Goal: Find specific page/section: Find specific page/section

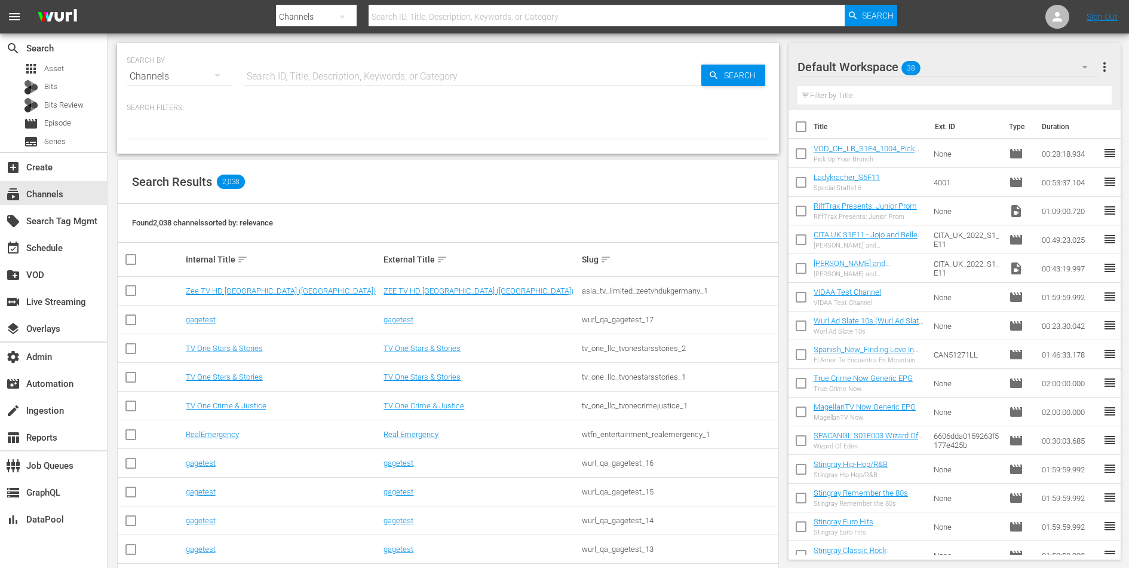
click at [339, 74] on input "text" at bounding box center [473, 76] width 458 height 29
type input "love after"
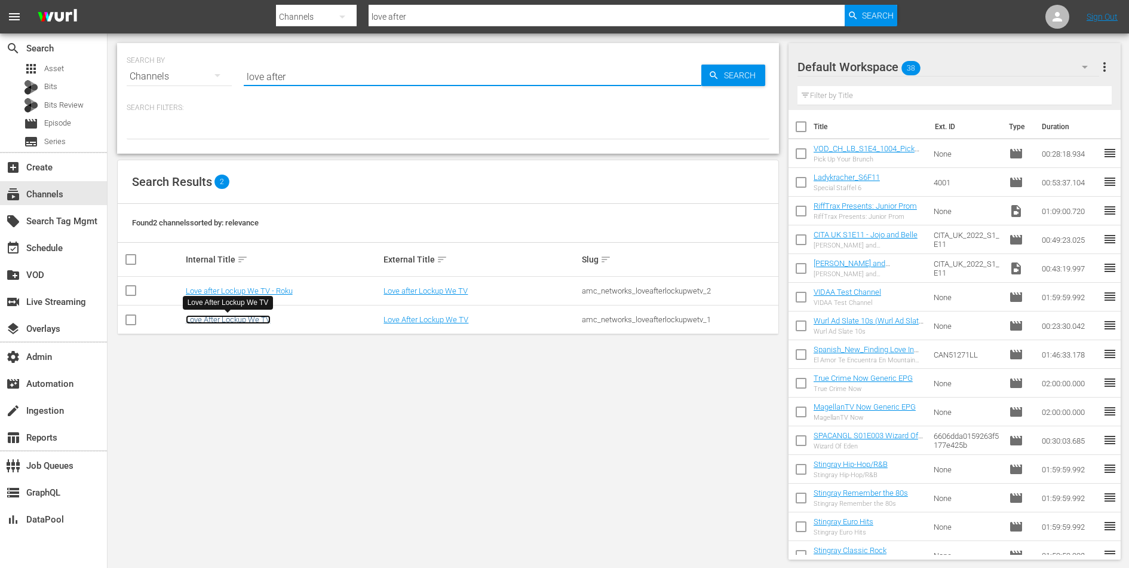
click at [215, 321] on link "Love After Lockup We TV" at bounding box center [228, 319] width 85 height 9
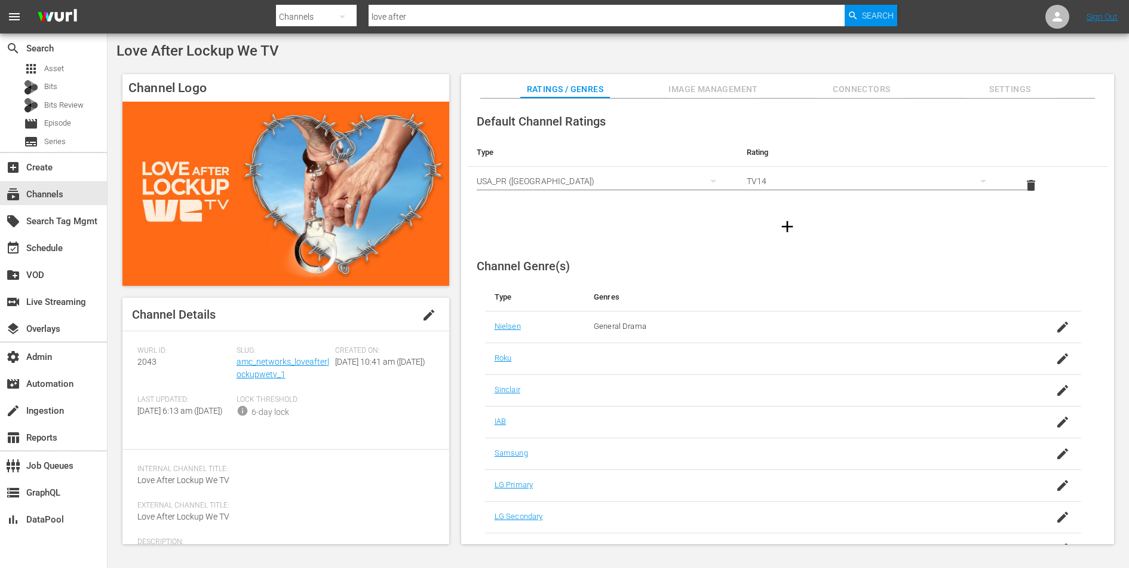
click at [271, 367] on div "Slug: amc_networks_loveafterlockupwetv_1" at bounding box center [286, 370] width 99 height 49
click at [260, 367] on div "Slug: amc_networks_loveafterlockupwetv_1" at bounding box center [286, 370] width 99 height 49
click at [262, 373] on link "amc_networks_loveafterlockupwetv_1" at bounding box center [283, 368] width 93 height 22
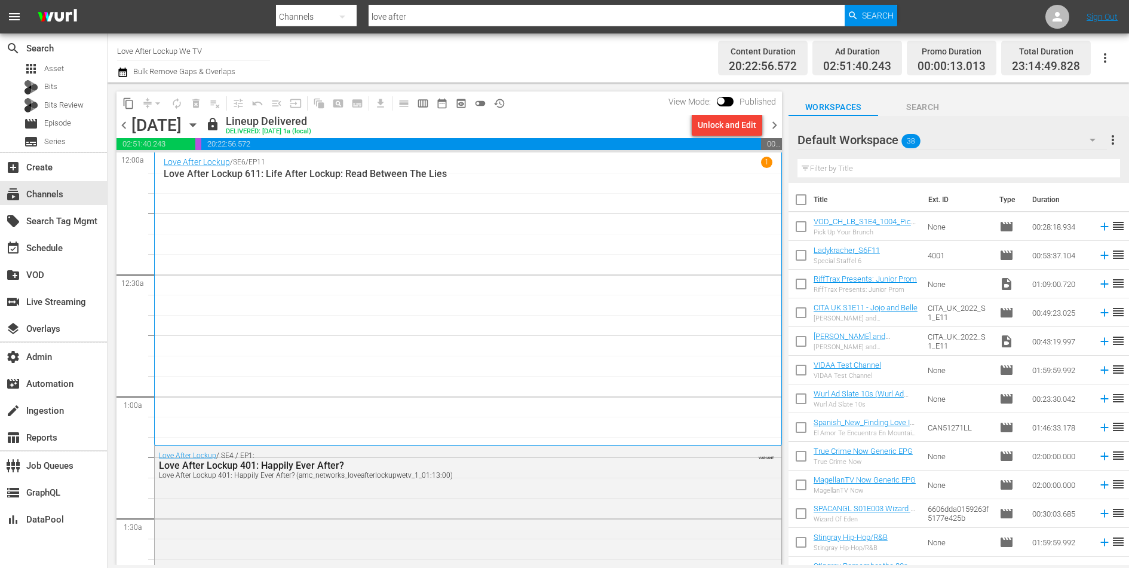
click at [262, 373] on div "Love After Lockup / SE6 / EP11 1 Love After Lockup 611: Life After Lockup: Read…" at bounding box center [468, 299] width 609 height 284
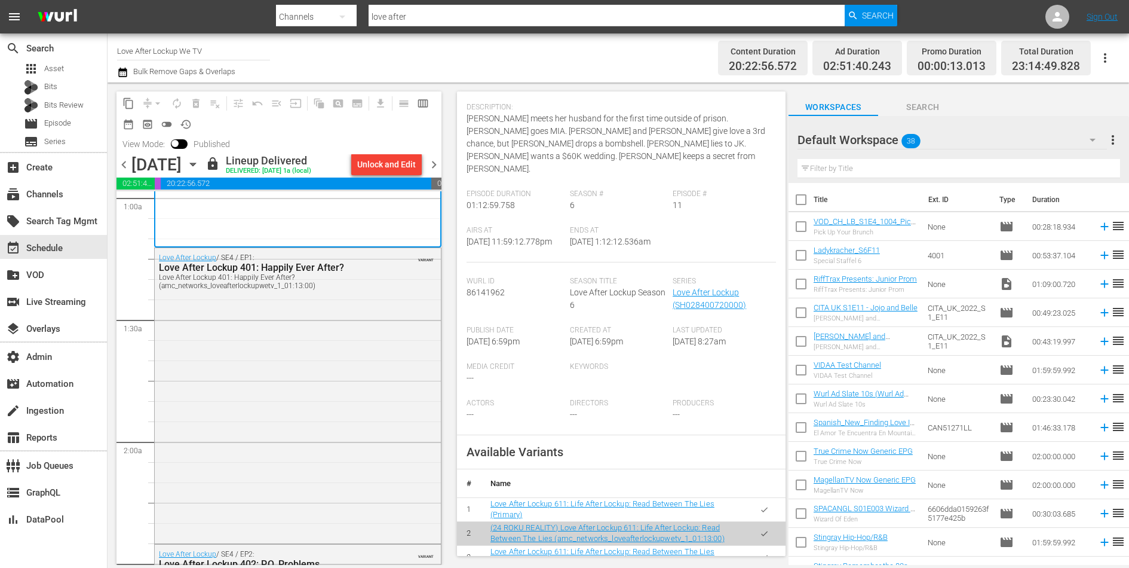
scroll to position [357, 0]
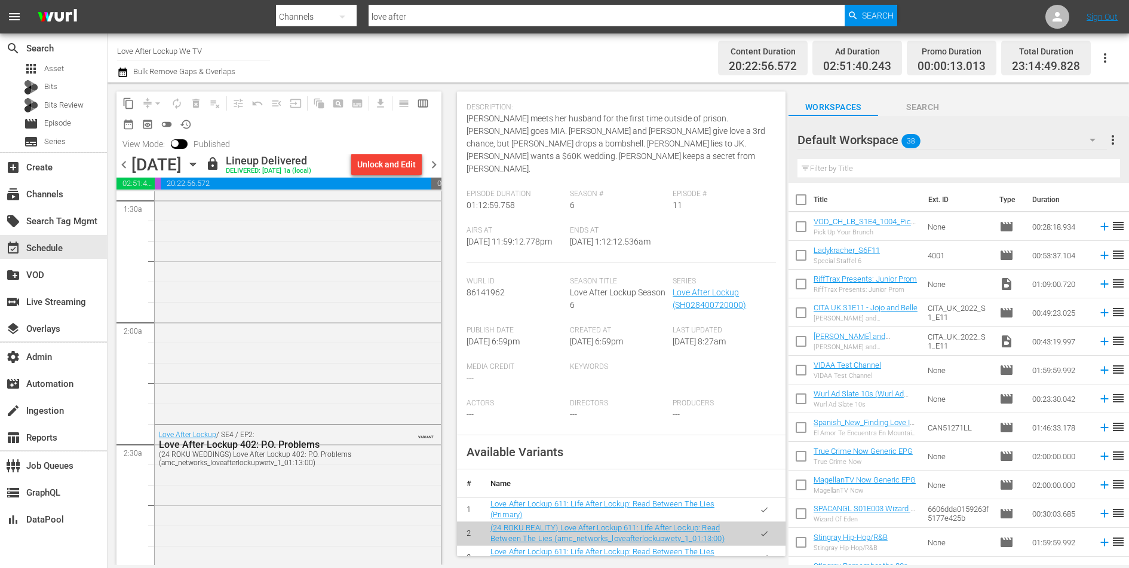
click at [309, 343] on div "Love After Lockup / SE4 / EP1: Love After Lockup 401: Happily Ever After? Love …" at bounding box center [298, 274] width 286 height 293
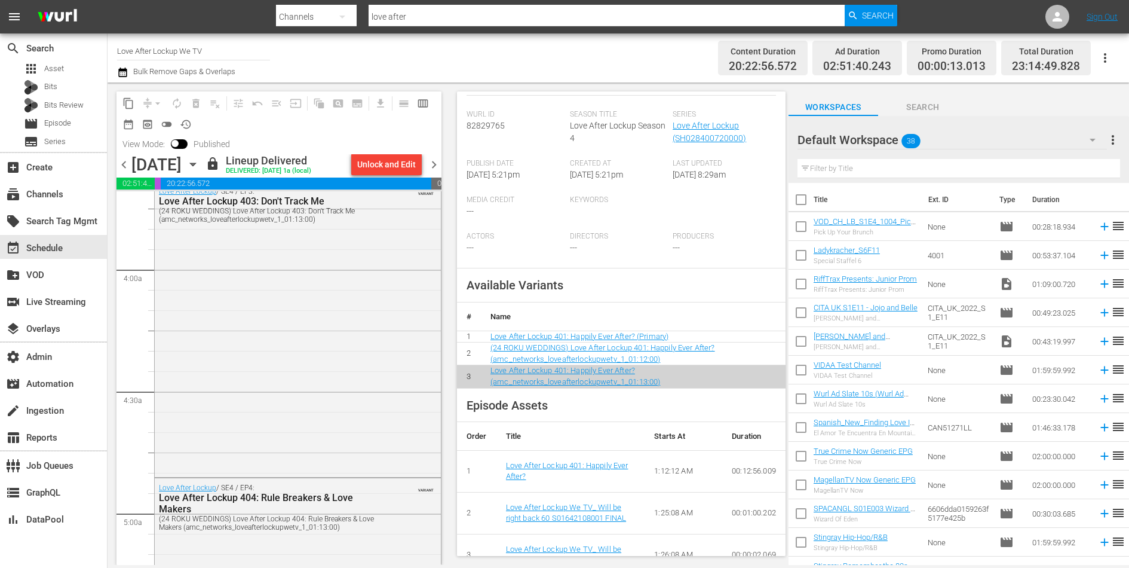
scroll to position [1023, 0]
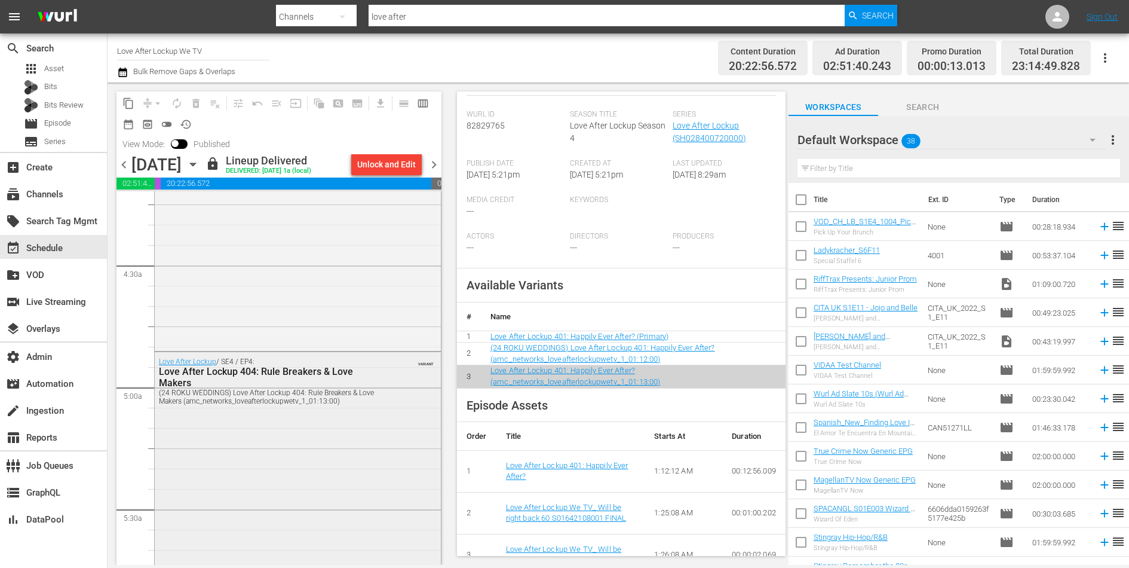
click at [250, 437] on div "Love After Lockup / SE4 / EP4: Love After Lockup 404: Rule Breakers & Love Make…" at bounding box center [298, 498] width 286 height 293
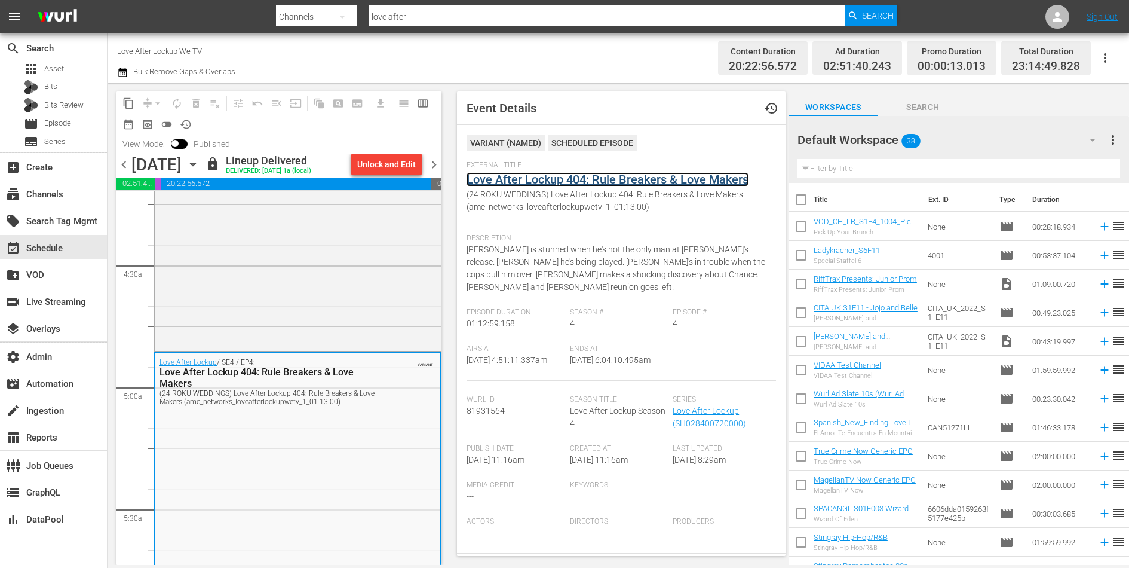
click at [558, 174] on link "Love After Lockup 404: Rule Breakers & Love Makers" at bounding box center [608, 179] width 282 height 14
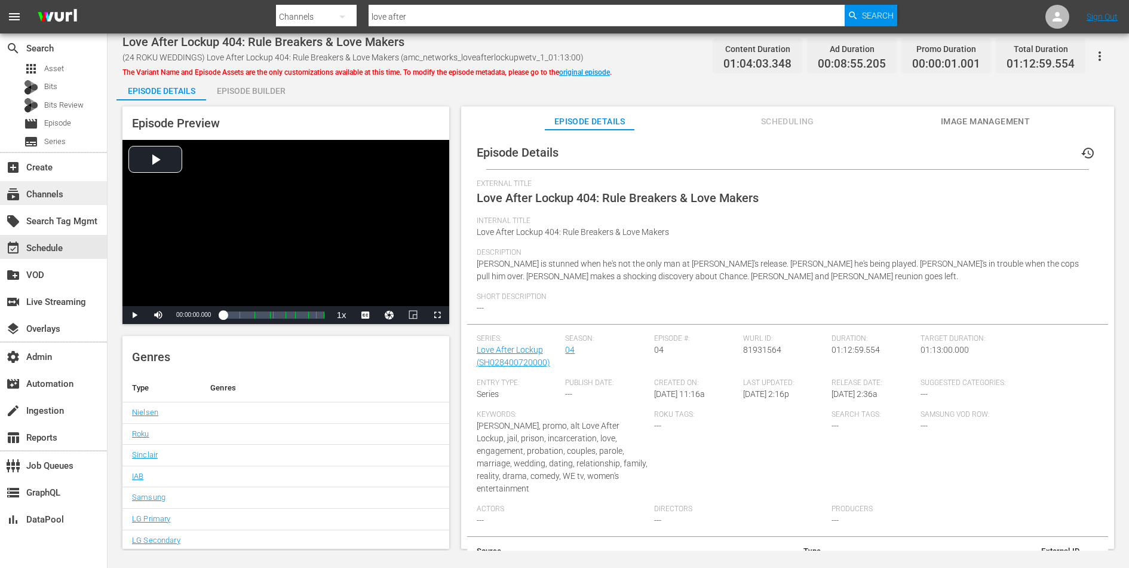
click at [54, 188] on div "subscriptions Channels" at bounding box center [33, 192] width 67 height 11
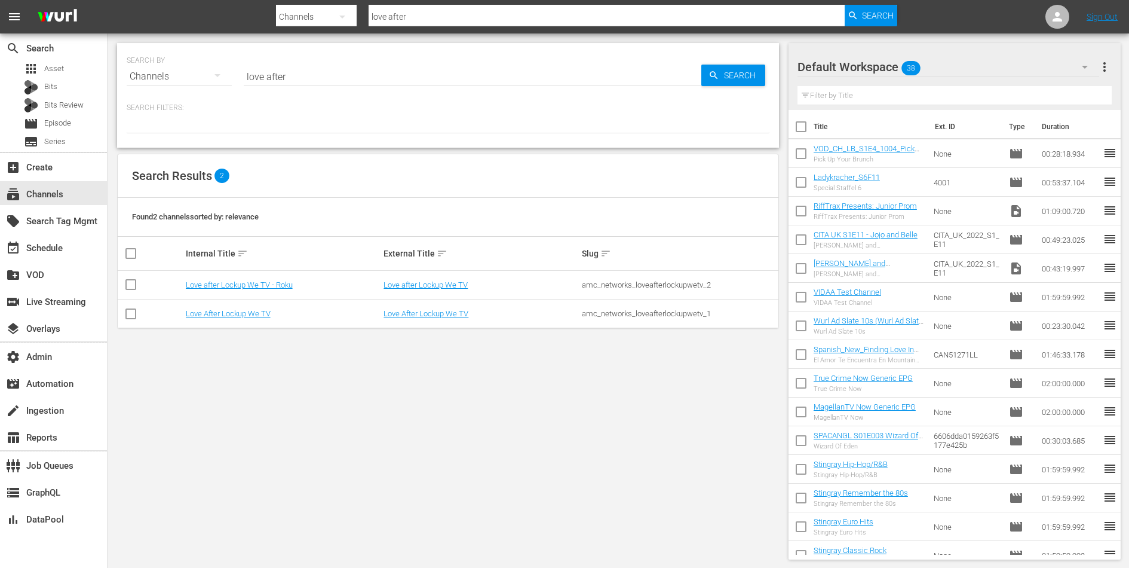
click at [375, 78] on input "love after" at bounding box center [473, 76] width 458 height 29
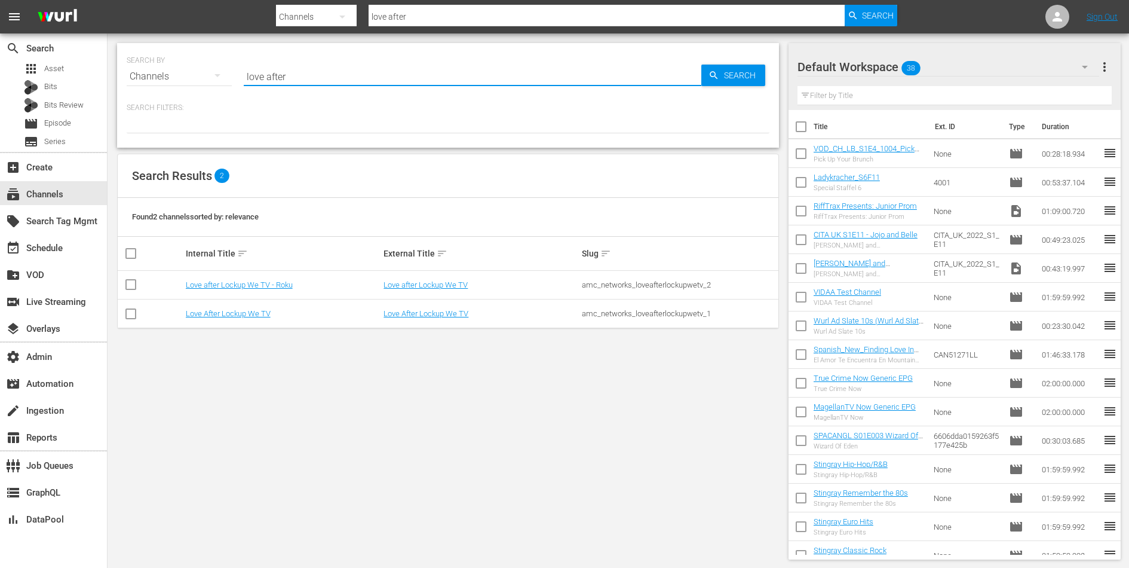
click at [375, 78] on input "love after" at bounding box center [473, 76] width 458 height 29
type input "acorn"
click at [201, 318] on td "Acorn" at bounding box center [283, 313] width 198 height 29
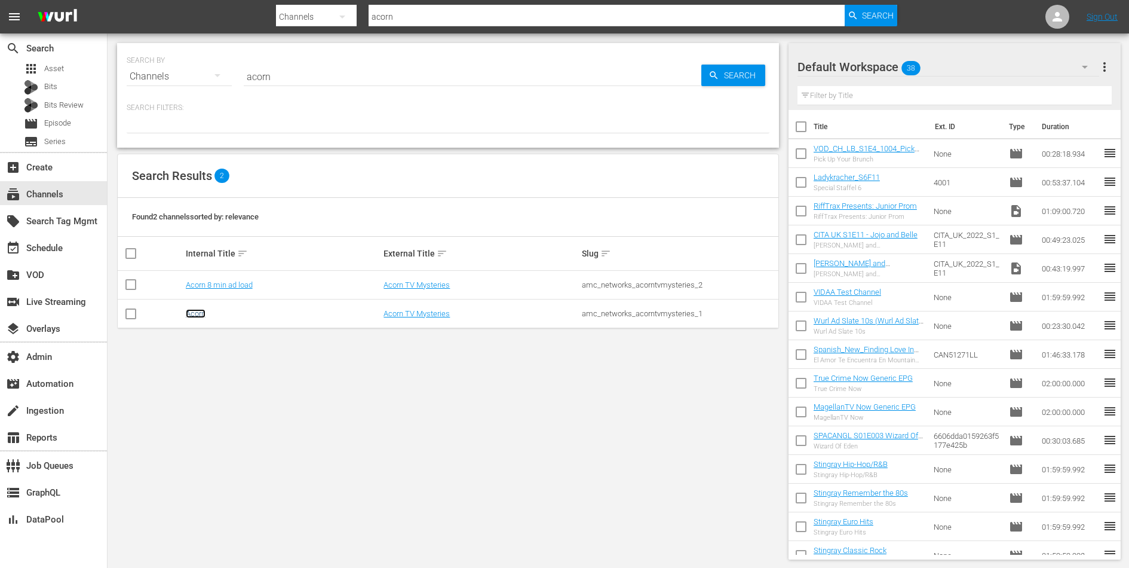
click at [199, 312] on link "Acorn" at bounding box center [196, 313] width 20 height 9
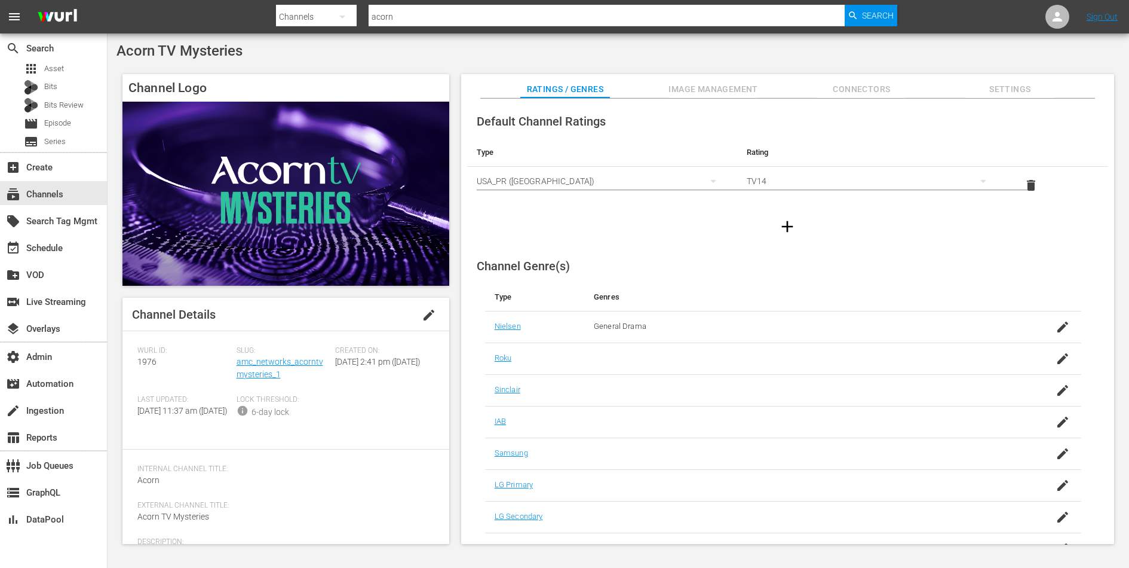
scroll to position [54, 0]
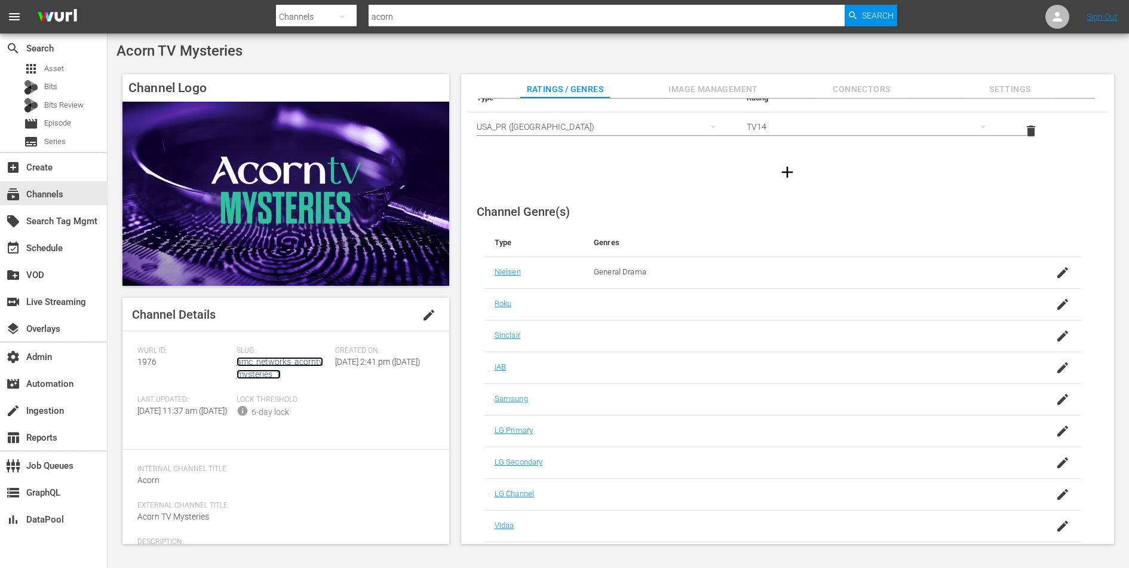
click at [266, 366] on link "amc_networks_acorntvmysteries_1" at bounding box center [280, 368] width 87 height 22
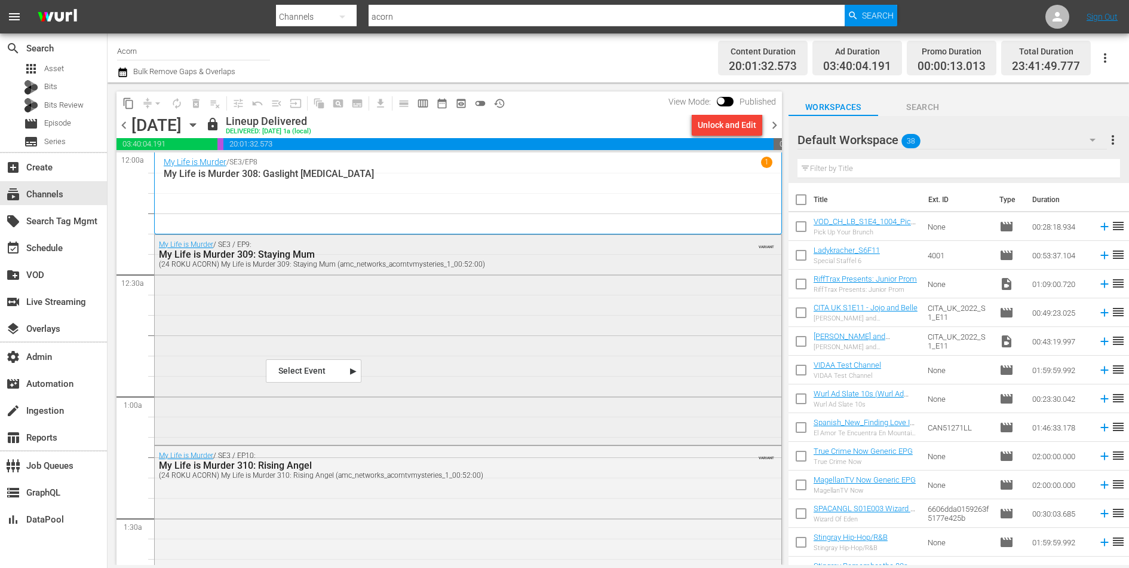
click at [271, 333] on div "My Life is Murder / SE3 / EP9: My Life is Murder 309: Staying Mum (24 ROKU ACOR…" at bounding box center [468, 339] width 627 height 208
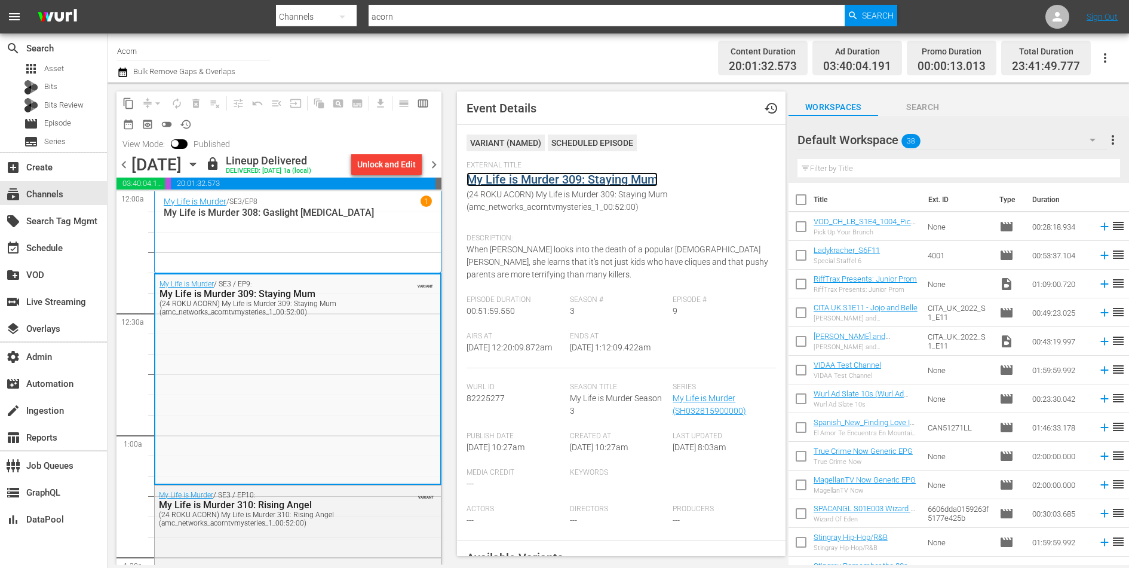
click at [574, 176] on link "My Life is Murder 309: Staying Mum" at bounding box center [562, 179] width 191 height 14
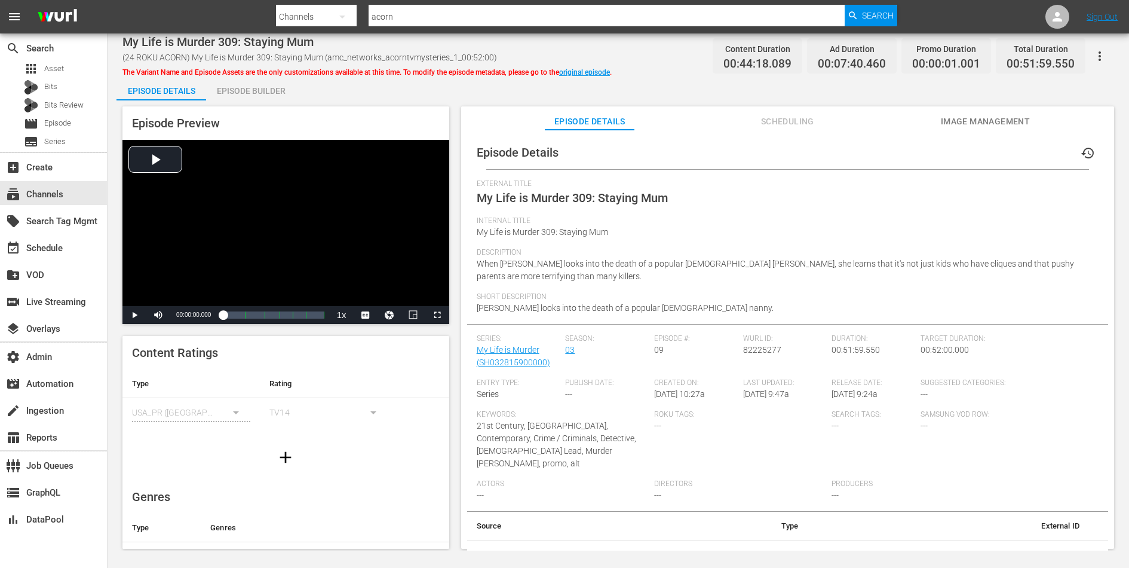
scroll to position [53, 0]
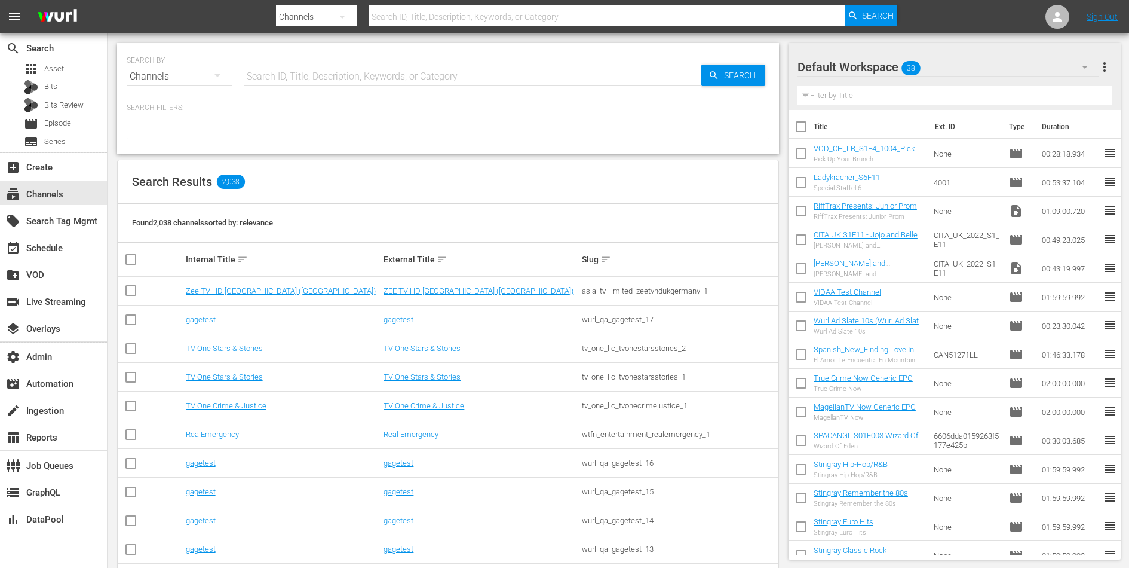
click at [410, 96] on div "SEARCH BY Search By Channels Search ID, Title, Description, Keywords, or Catego…" at bounding box center [448, 98] width 662 height 111
click at [72, 67] on div "apps Asset" at bounding box center [53, 68] width 107 height 17
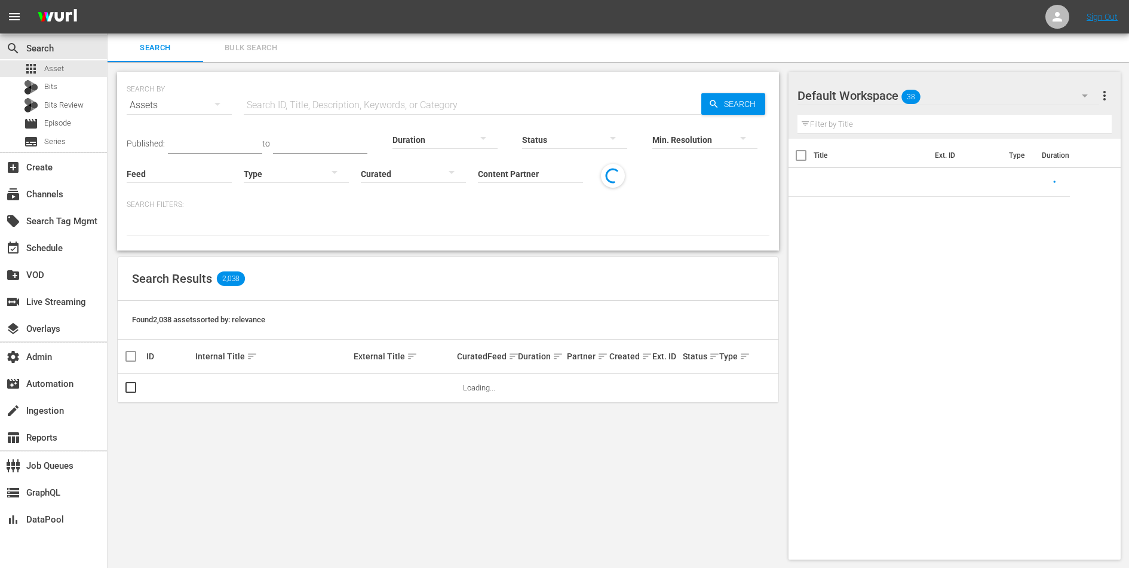
click at [526, 180] on input "Content Partner" at bounding box center [530, 174] width 105 height 43
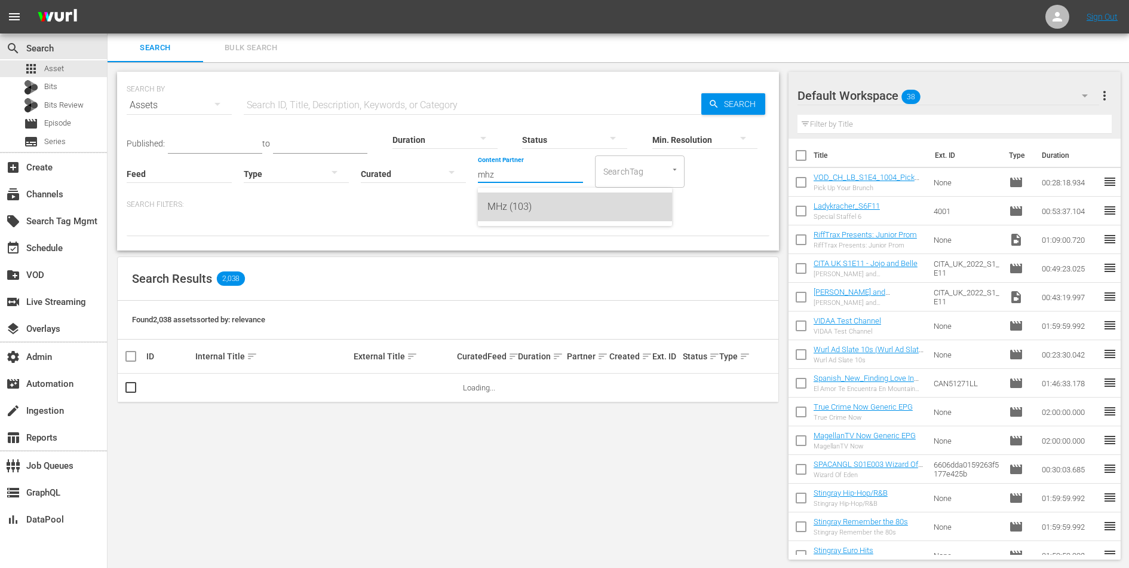
click at [529, 216] on div "MHz (103)" at bounding box center [574, 206] width 175 height 29
type input "MHz (103)"
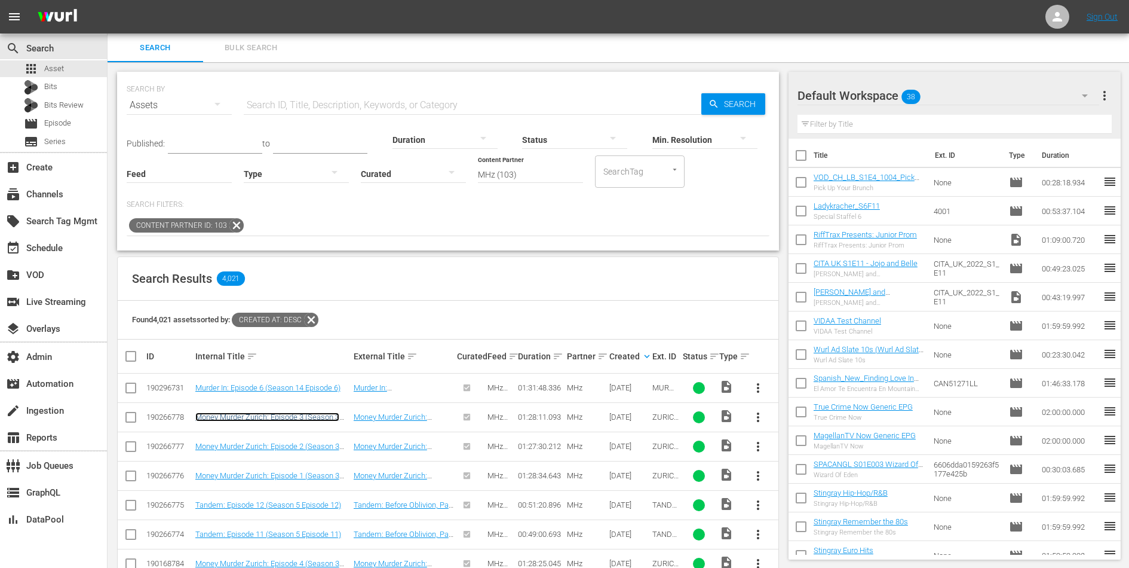
click at [280, 415] on link "Money Murder Zurich: Episode 3 (Season 3 Episode 3)" at bounding box center [267, 421] width 144 height 18
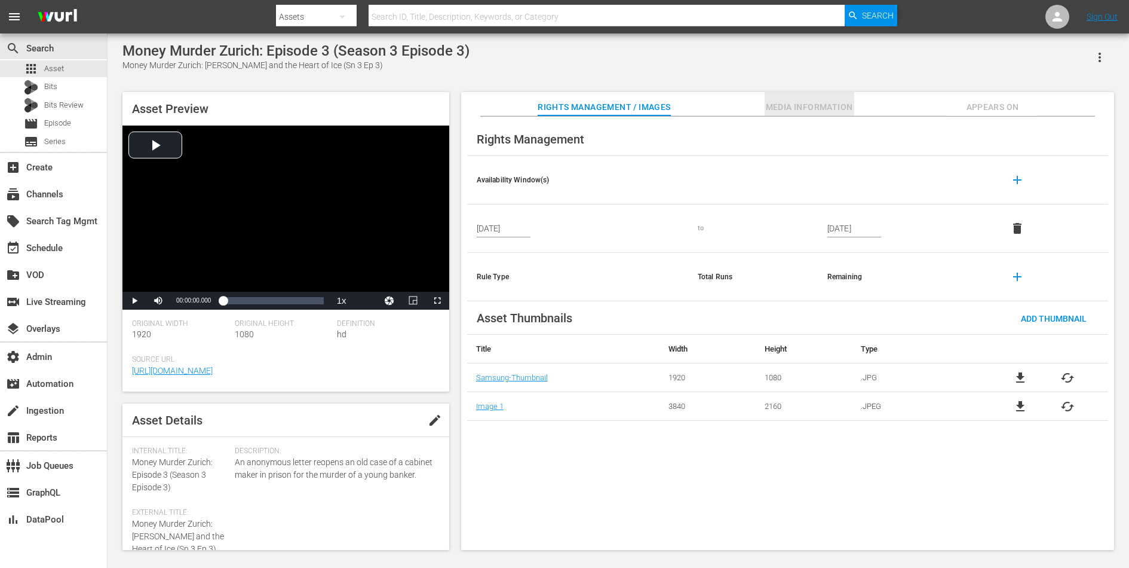
click at [823, 97] on button "Media Information" at bounding box center [810, 104] width 90 height 24
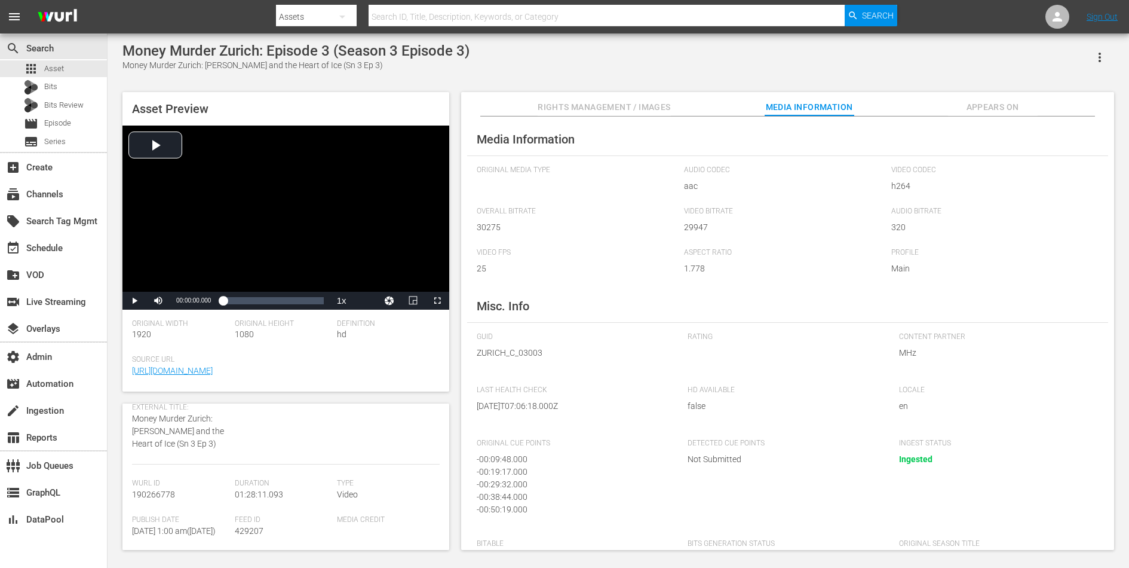
scroll to position [149, 0]
click at [252, 484] on span "429207" at bounding box center [249, 487] width 29 height 10
copy span "429207"
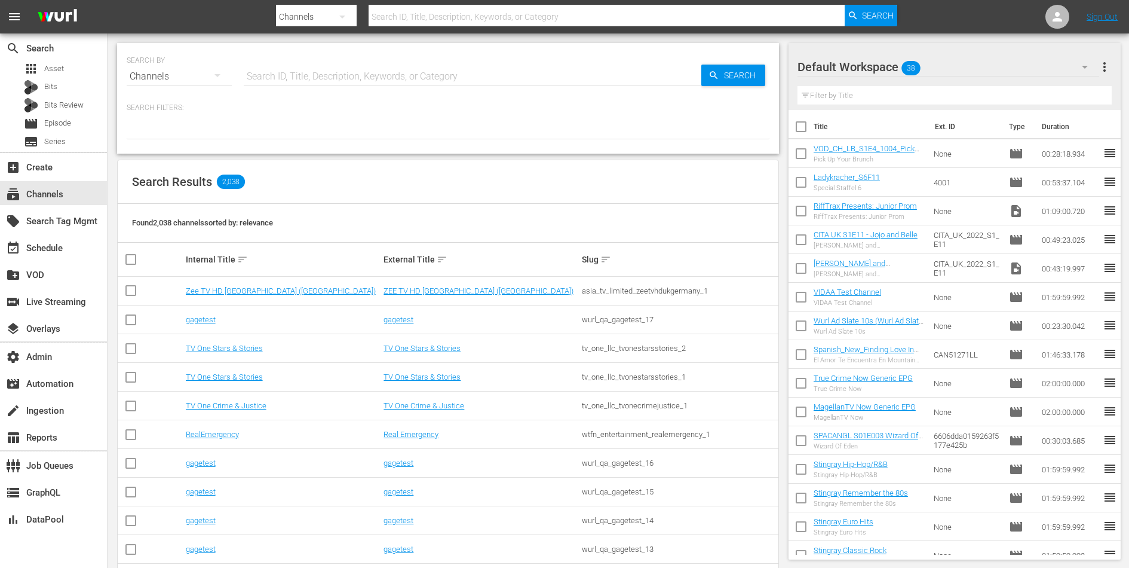
click at [268, 67] on input "text" at bounding box center [473, 76] width 458 height 29
type input "stars"
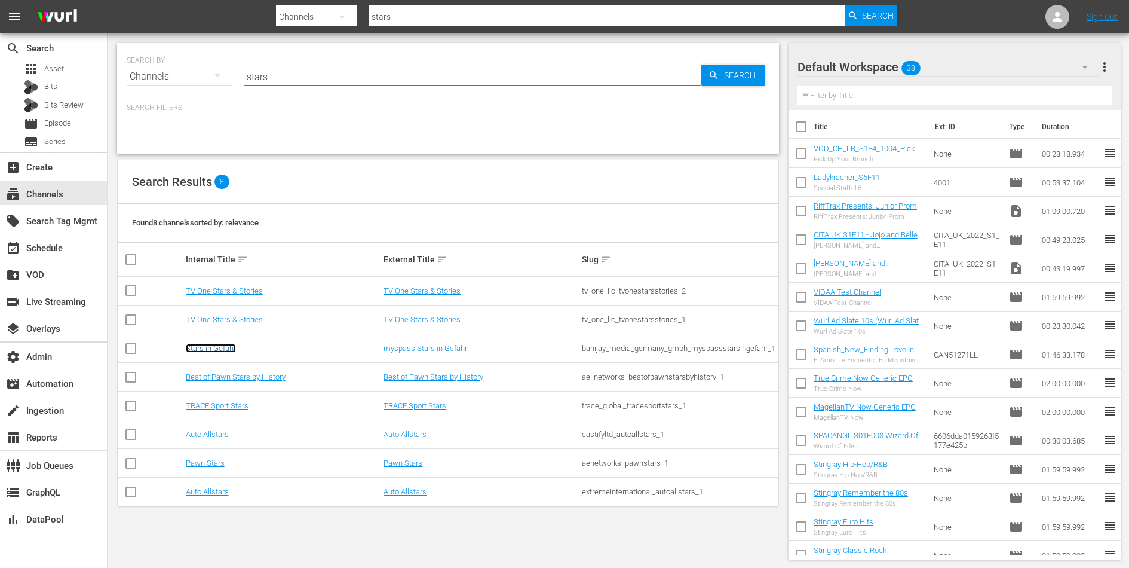
click at [214, 348] on link "Stars in Gefahr" at bounding box center [211, 348] width 50 height 9
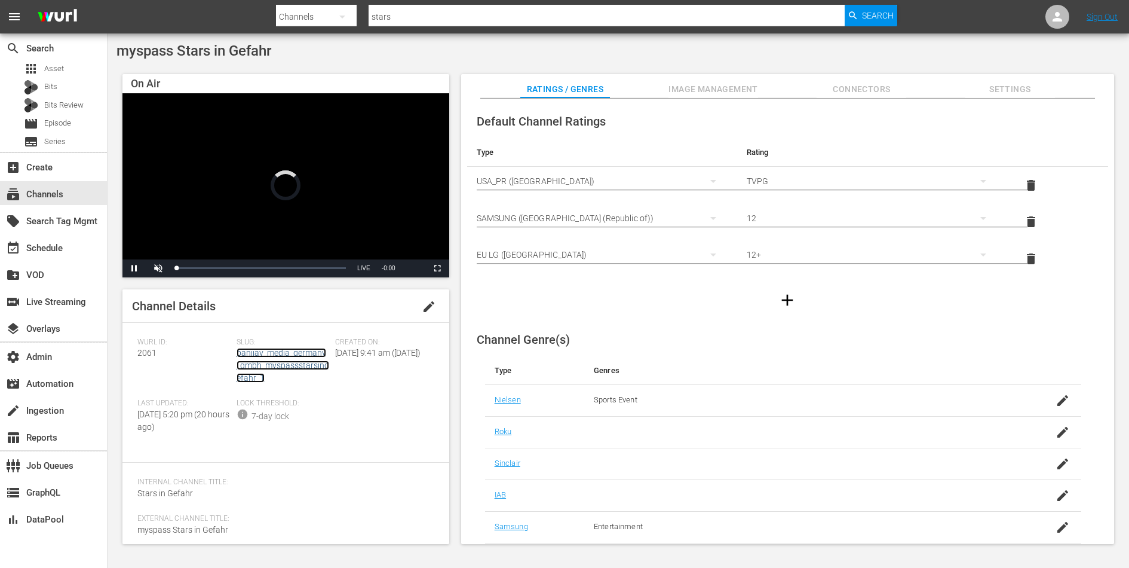
click at [250, 364] on link "banijay_media_germany_gmbh_myspassstarsingefahr_1" at bounding box center [283, 365] width 93 height 35
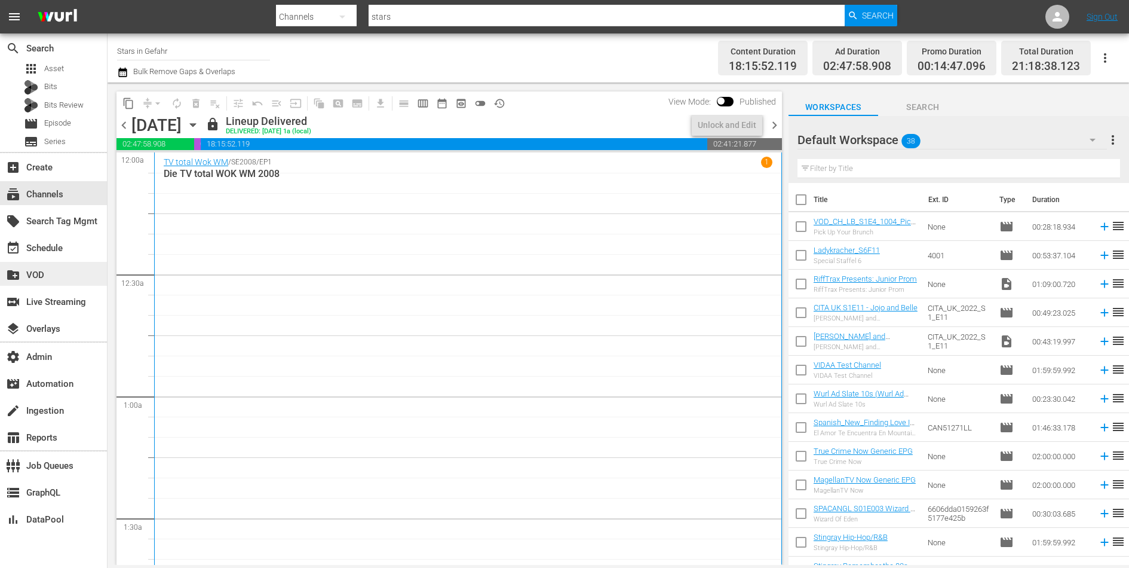
click at [33, 278] on div "create_new_folder VOD" at bounding box center [33, 273] width 67 height 11
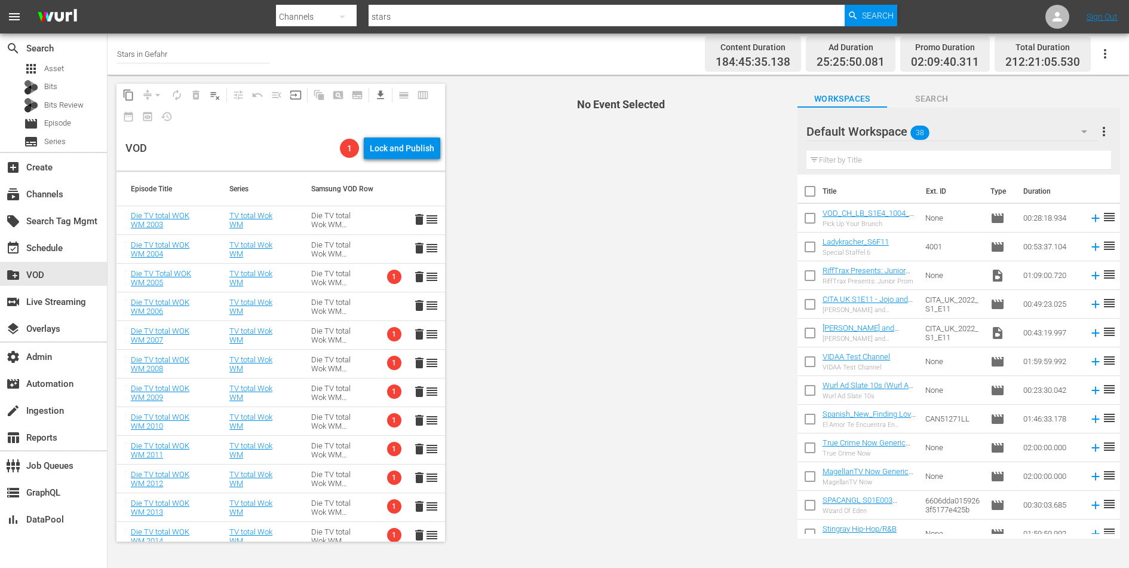
click at [383, 335] on td "1 delete reorder" at bounding box center [412, 335] width 66 height 29
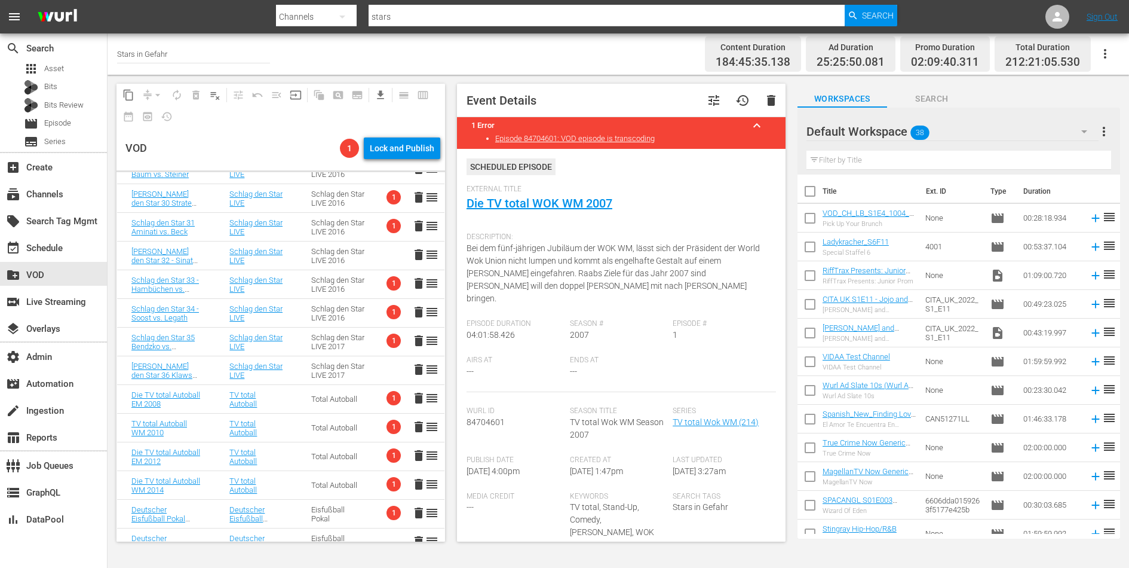
scroll to position [1185, 0]
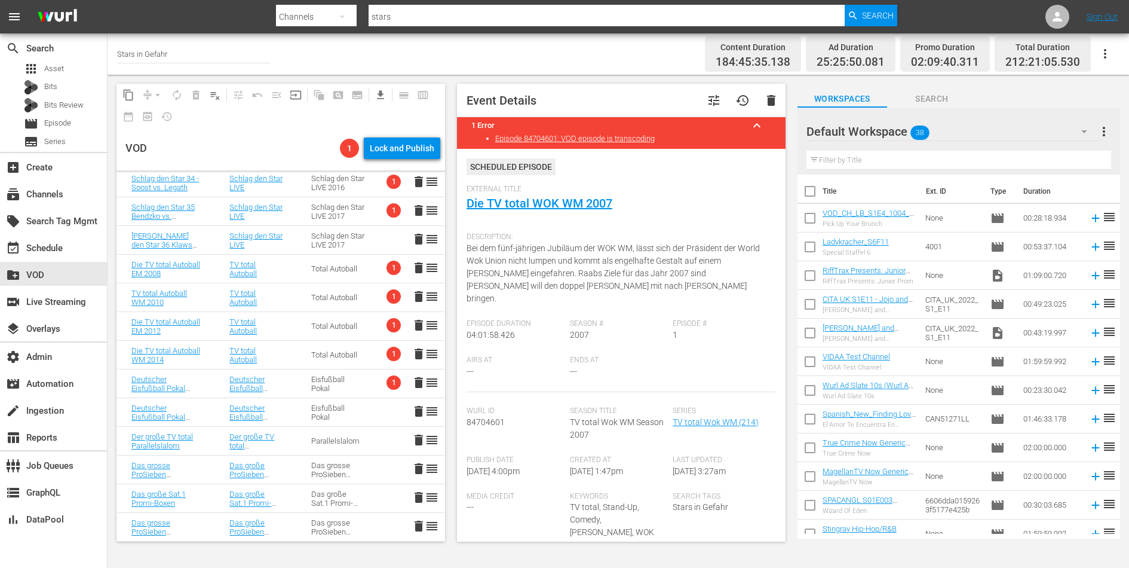
click at [351, 376] on div "Eisfußball Pokal" at bounding box center [337, 384] width 53 height 18
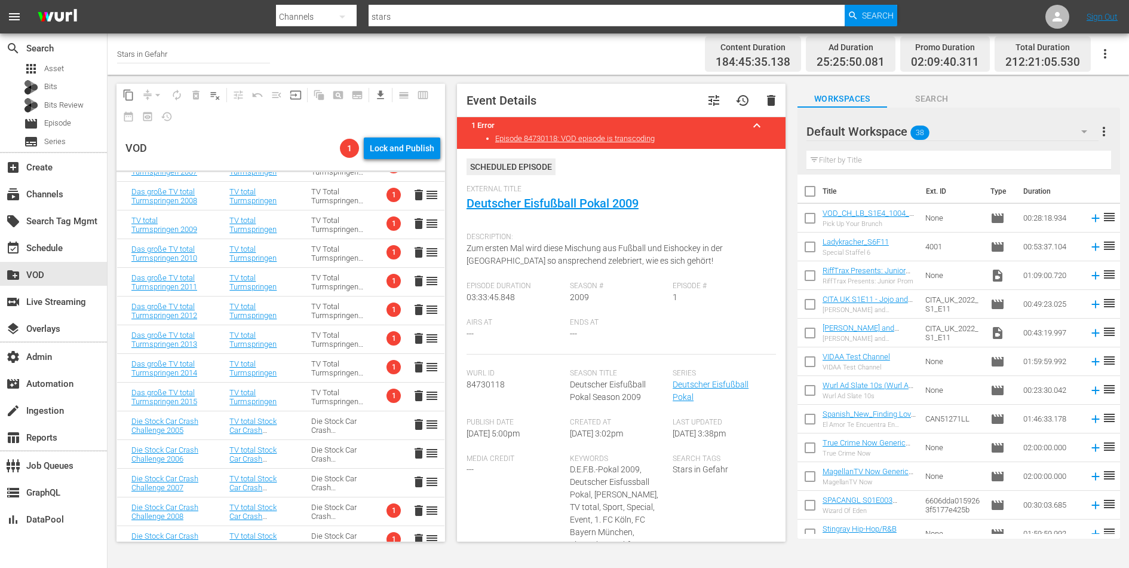
scroll to position [0, 0]
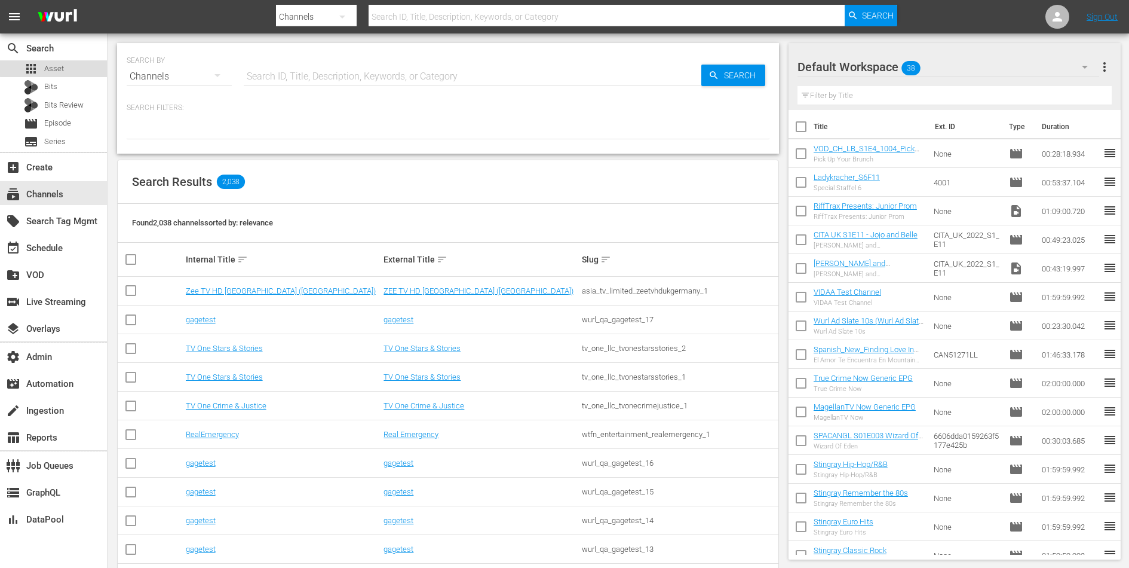
click at [65, 63] on div "apps Asset" at bounding box center [53, 68] width 107 height 17
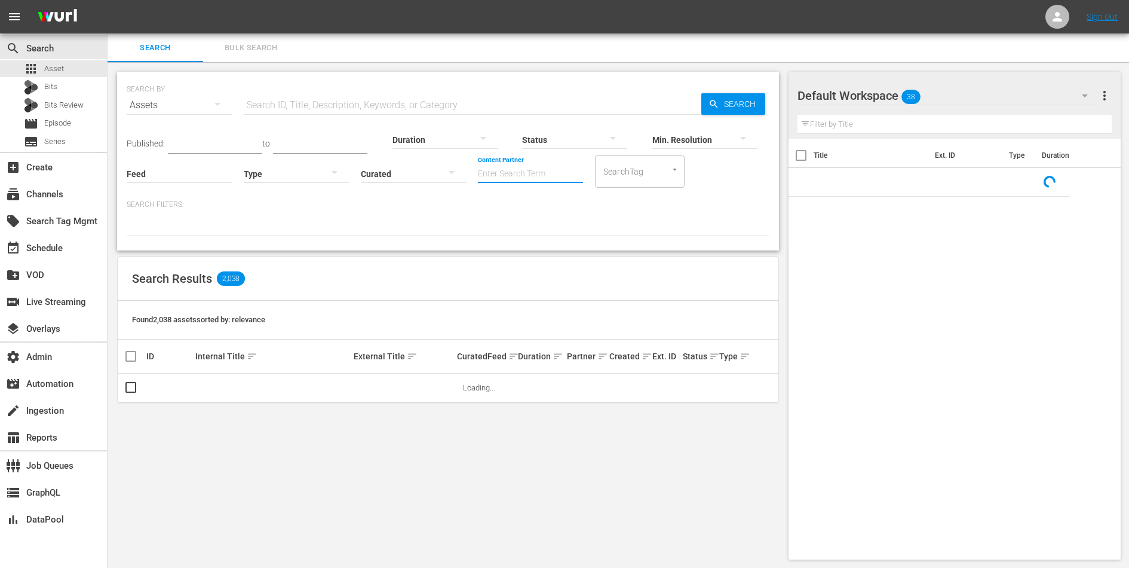
click at [532, 177] on input "Content Partner" at bounding box center [530, 174] width 105 height 43
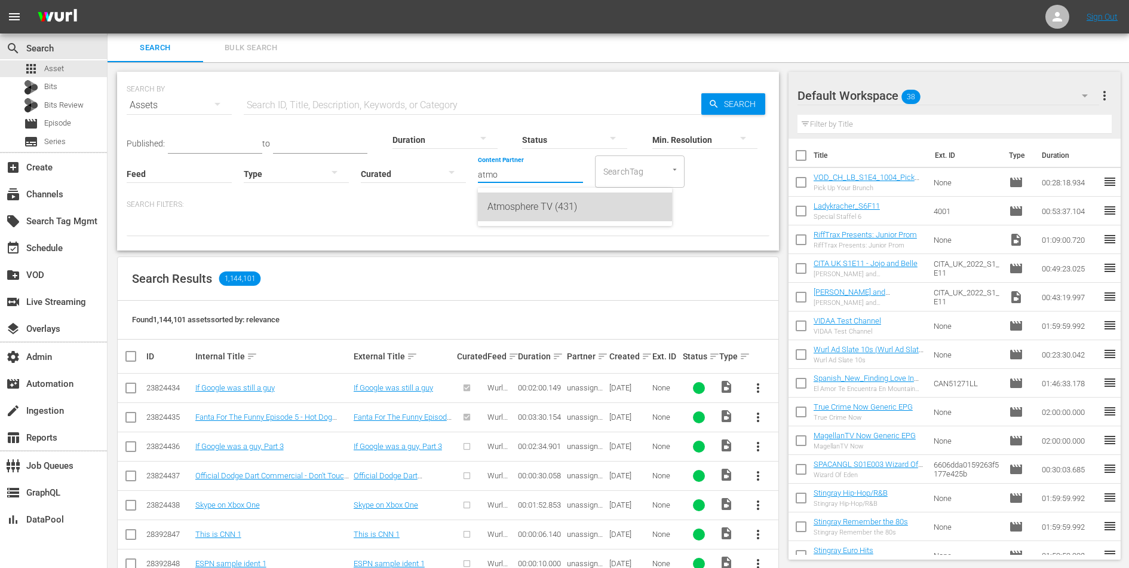
click at [556, 208] on div "Atmosphere TV (431)" at bounding box center [574, 206] width 175 height 29
type input "Atmosphere TV (431)"
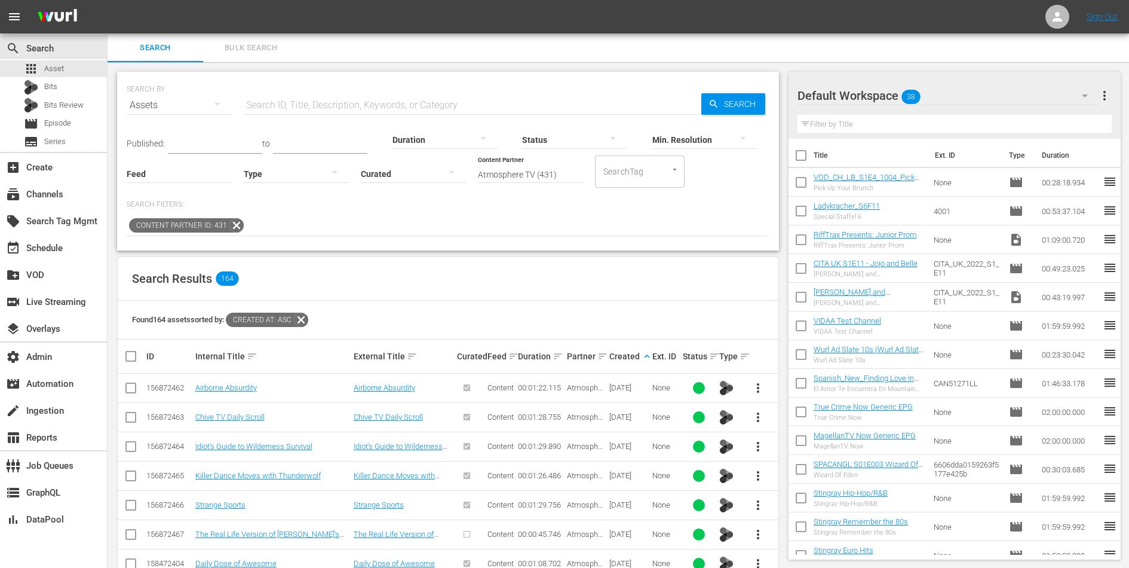
click at [530, 175] on input "Atmosphere TV (431)" at bounding box center [530, 174] width 105 height 43
